Goal: Information Seeking & Learning: Learn about a topic

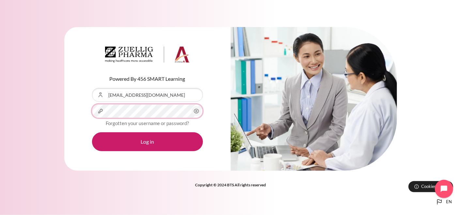
click at [92, 132] on button "Log in" at bounding box center [147, 141] width 111 height 19
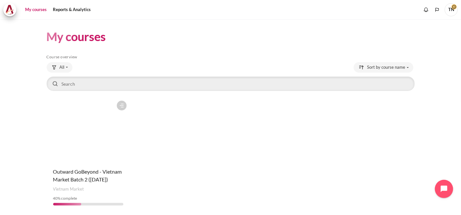
click at [87, 161] on figure "Content" at bounding box center [88, 129] width 83 height 65
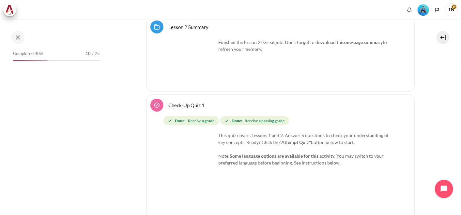
scroll to position [1811, 0]
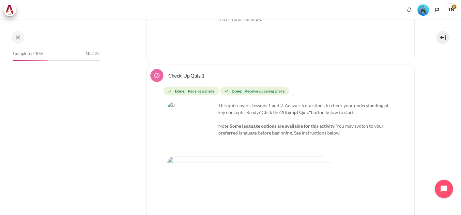
click at [420, 9] on img "Level #3" at bounding box center [422, 9] width 11 height 11
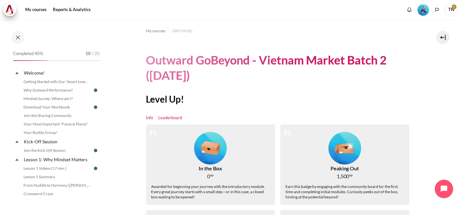
click at [164, 117] on link "Leaderboard" at bounding box center [170, 118] width 24 height 7
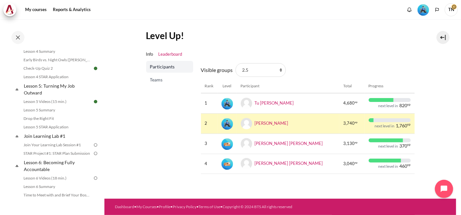
scroll to position [289, 0]
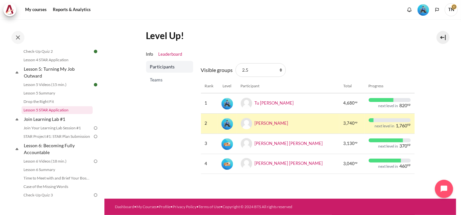
click at [71, 114] on link "Lesson 5 STAR Application" at bounding box center [57, 110] width 71 height 8
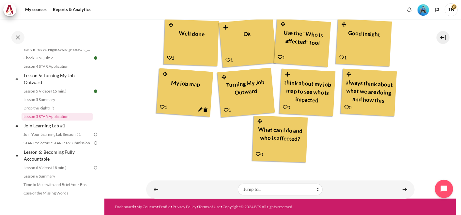
scroll to position [291, 0]
click at [64, 139] on link "Join Your Learning Lab Session #1" at bounding box center [57, 135] width 71 height 8
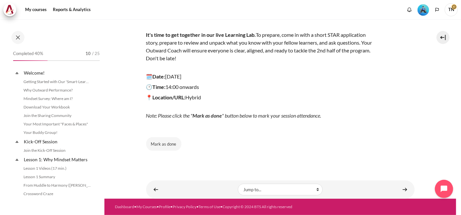
scroll to position [301, 0]
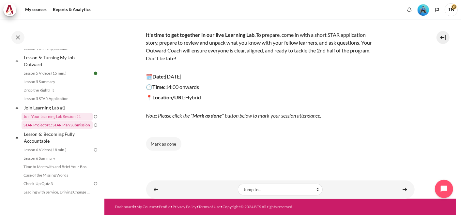
click at [62, 129] on link "STAR Project #1: STAR Plan Submission" at bounding box center [57, 125] width 71 height 8
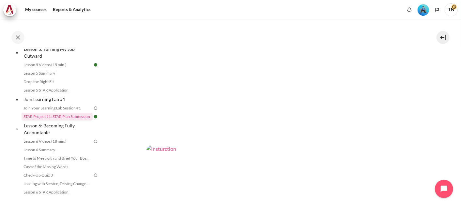
scroll to position [65, 0]
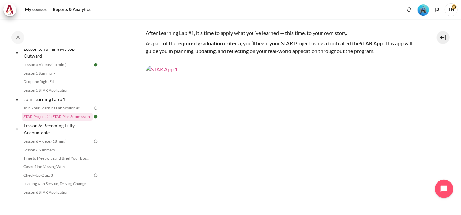
click at [248, 118] on img "Content" at bounding box center [280, 141] width 268 height 151
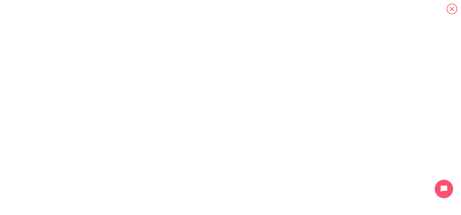
scroll to position [22, 0]
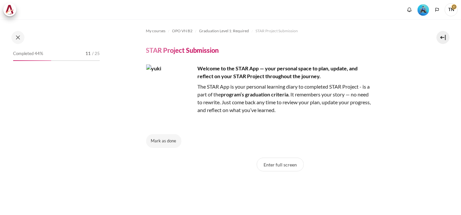
scroll to position [658, 0]
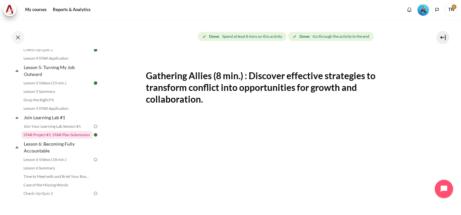
scroll to position [307, 0]
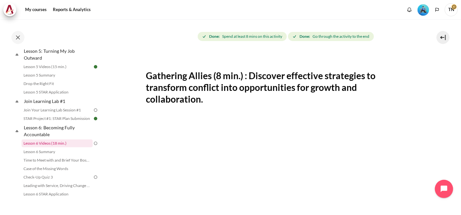
click at [60, 147] on link "Lesson 6 Videos (18 min.)" at bounding box center [57, 144] width 71 height 8
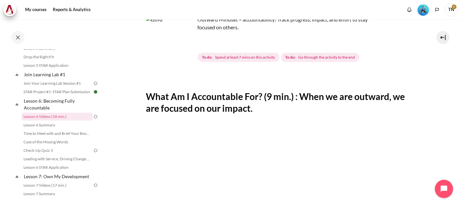
scroll to position [72, 0]
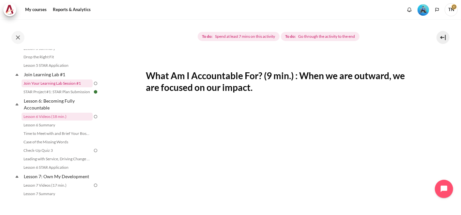
click at [70, 87] on link "Join Your Learning Lab Session #1" at bounding box center [57, 84] width 71 height 8
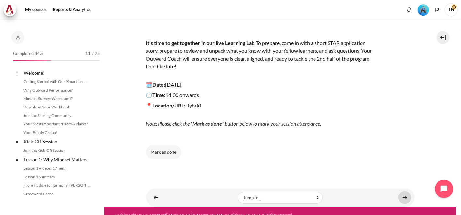
scroll to position [301, 0]
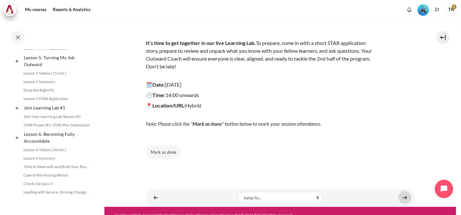
click at [399, 198] on link "Content" at bounding box center [404, 197] width 13 height 13
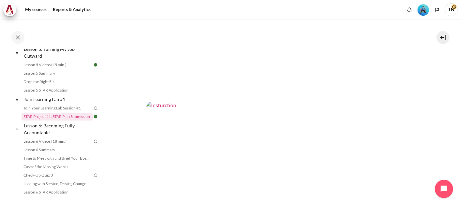
scroll to position [217, 0]
click at [311, 159] on img "Content" at bounding box center [280, 140] width 268 height 151
click at [51, 145] on link "Lesson 6 Videos (18 min.)" at bounding box center [57, 142] width 71 height 8
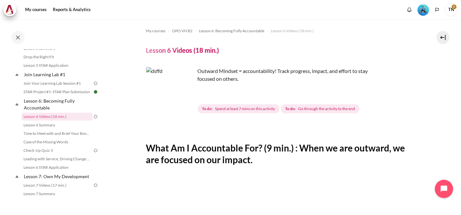
click at [418, 13] on img "Level #3" at bounding box center [422, 9] width 11 height 11
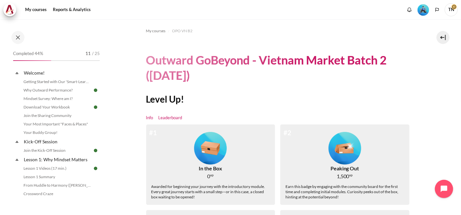
click at [164, 116] on link "Leaderboard" at bounding box center [170, 118] width 24 height 7
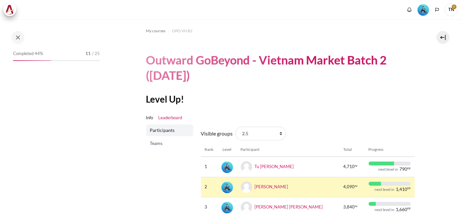
click at [157, 146] on span "Teams" at bounding box center [170, 143] width 40 height 7
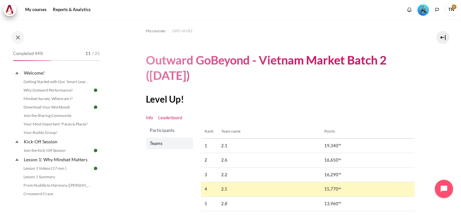
click at [150, 120] on link "Info" at bounding box center [149, 118] width 7 height 7
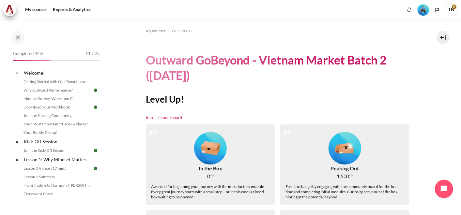
click at [168, 117] on link "Leaderboard" at bounding box center [170, 118] width 24 height 7
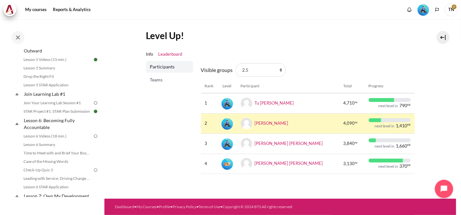
scroll to position [326, 0]
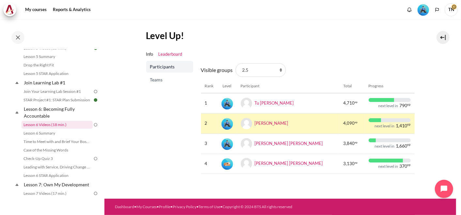
click at [71, 129] on link "Lesson 6 Videos (18 min.)" at bounding box center [57, 125] width 71 height 8
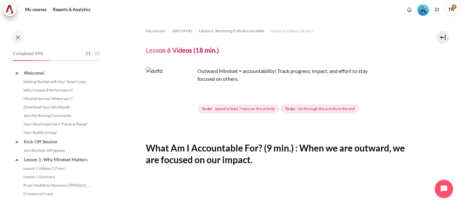
scroll to position [334, 0]
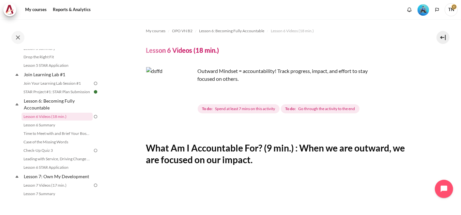
click at [425, 9] on img "Level #3" at bounding box center [422, 9] width 11 height 11
